Goal: Task Accomplishment & Management: Manage account settings

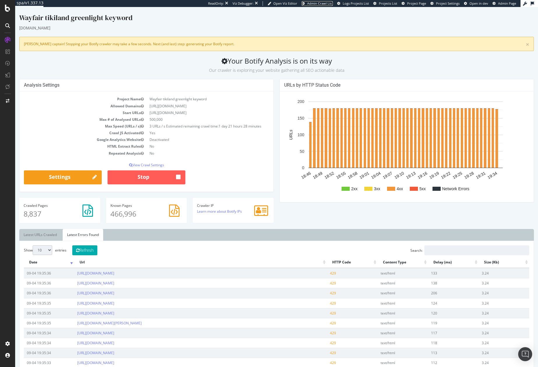
click at [324, 2] on span "Admin Crawl List" at bounding box center [320, 3] width 26 height 4
click at [420, 3] on span "Project Page" at bounding box center [416, 3] width 19 height 4
